Goal: Information Seeking & Learning: Learn about a topic

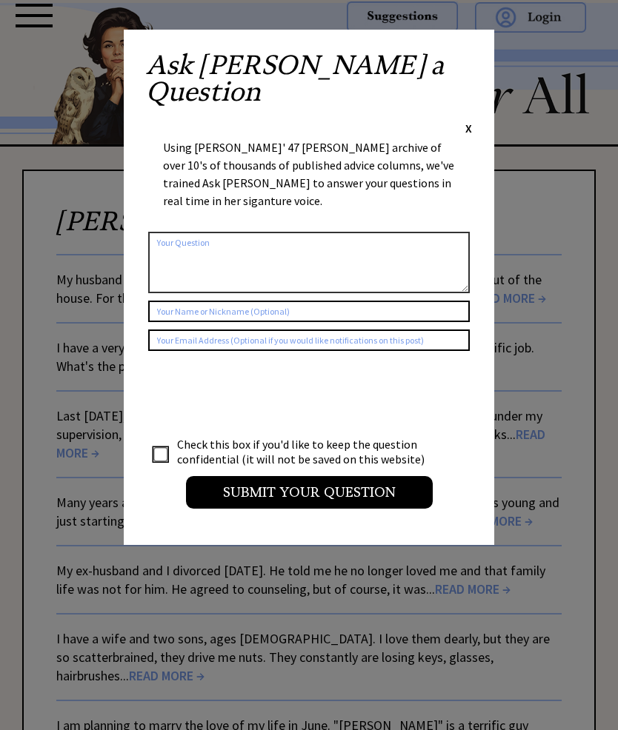
click at [470, 121] on span "X" at bounding box center [468, 128] width 7 height 15
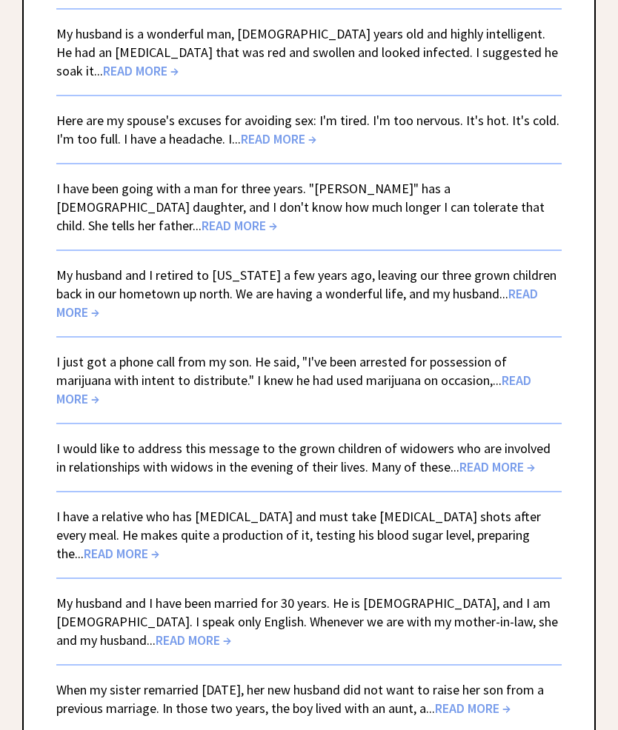
scroll to position [1002, 0]
click at [159, 545] on span "READ MORE →" at bounding box center [122, 553] width 76 height 17
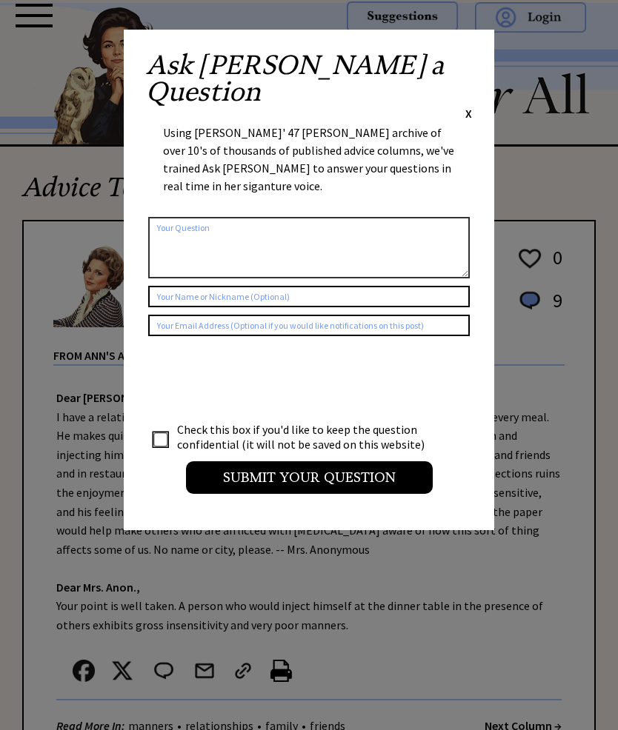
click at [480, 53] on div "Ask Ann a Question X Using Ann Landers' 47 vear archive of over 10's of thousan…" at bounding box center [309, 280] width 370 height 501
click at [469, 106] on span "X" at bounding box center [468, 113] width 7 height 15
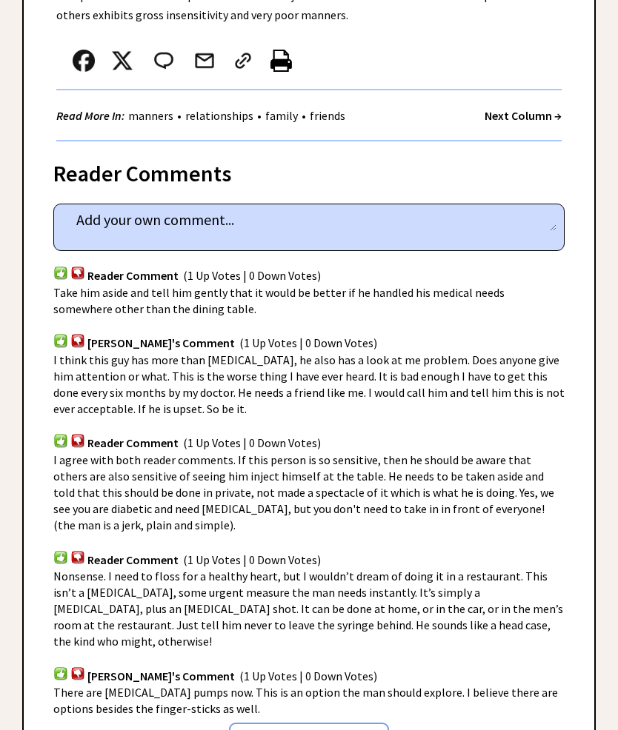
scroll to position [675, 0]
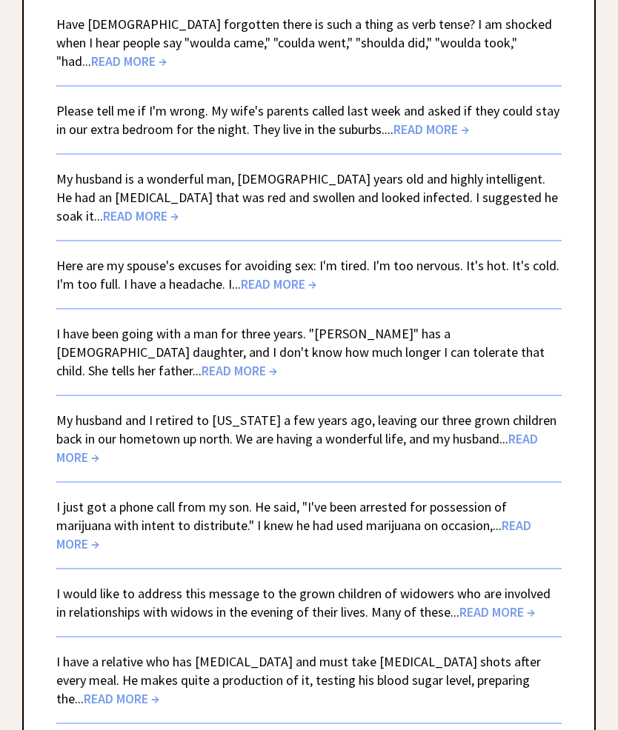
scroll to position [856, 0]
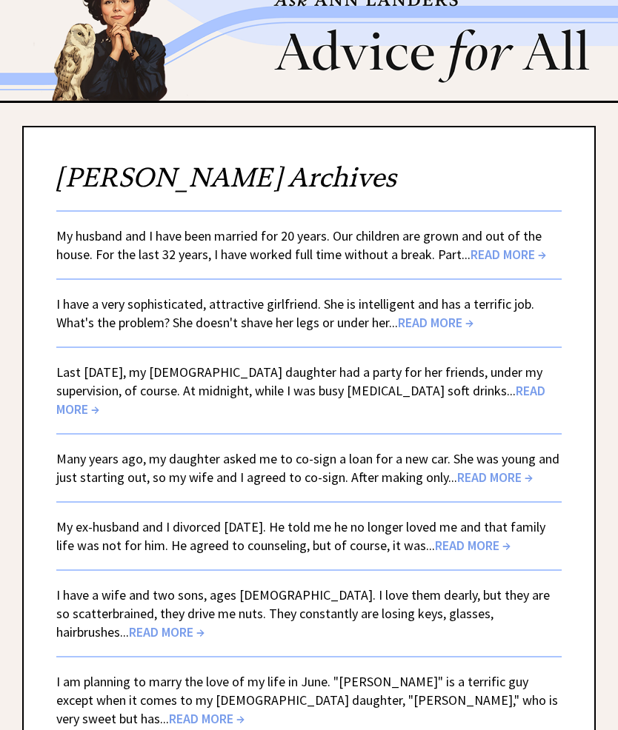
scroll to position [47, 0]
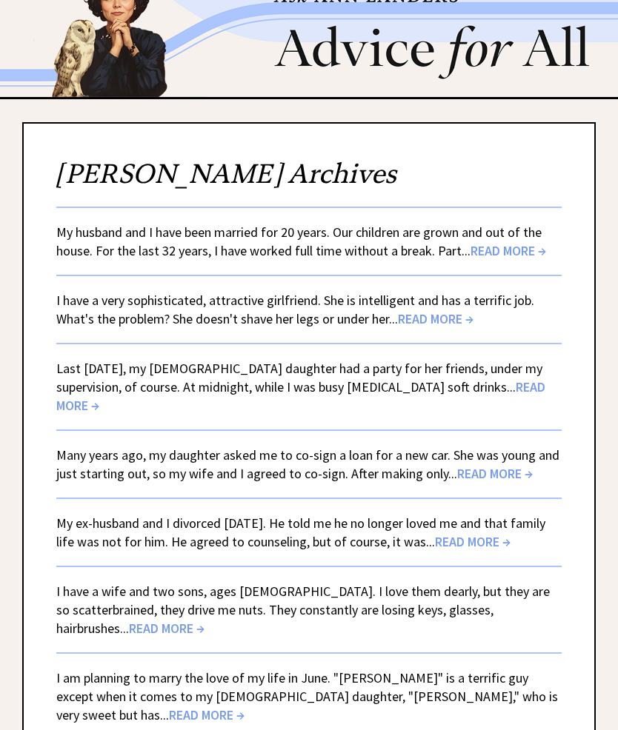
click at [449, 321] on span "READ MORE →" at bounding box center [436, 318] width 76 height 17
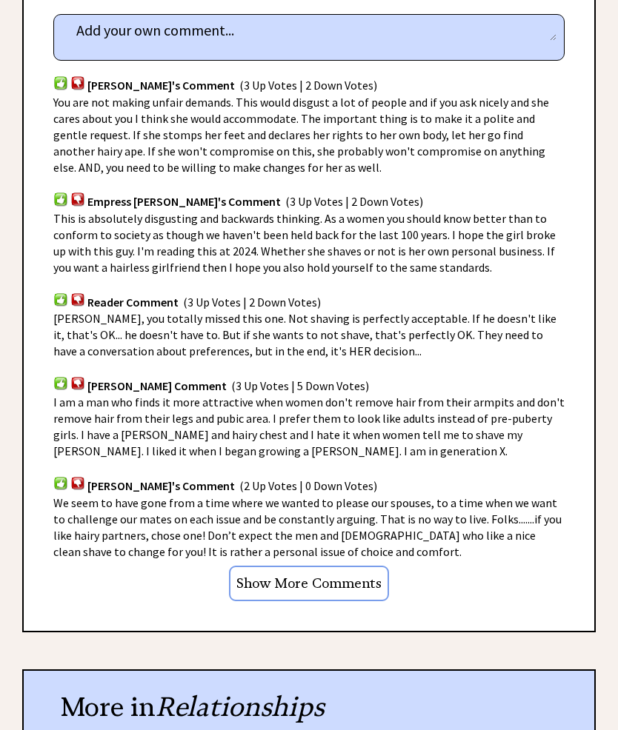
scroll to position [800, 0]
